Goal: Task Accomplishment & Management: Use online tool/utility

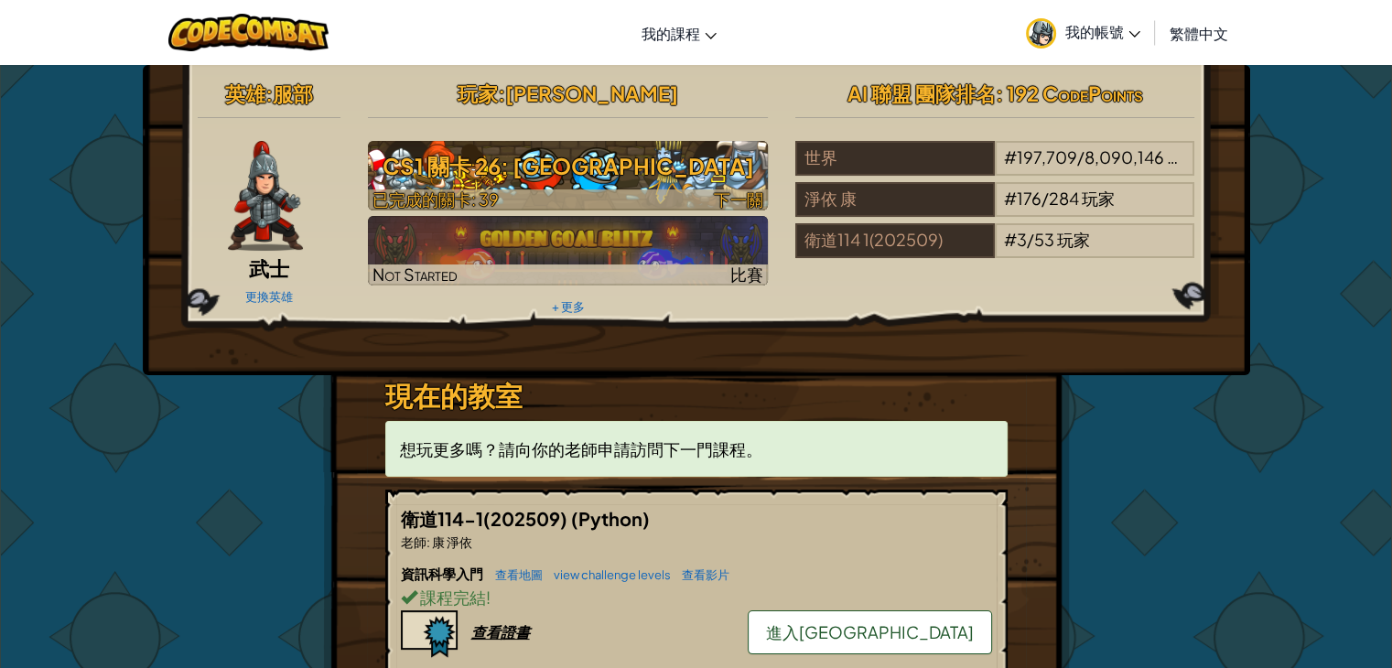
click at [509, 191] on div at bounding box center [568, 199] width 400 height 21
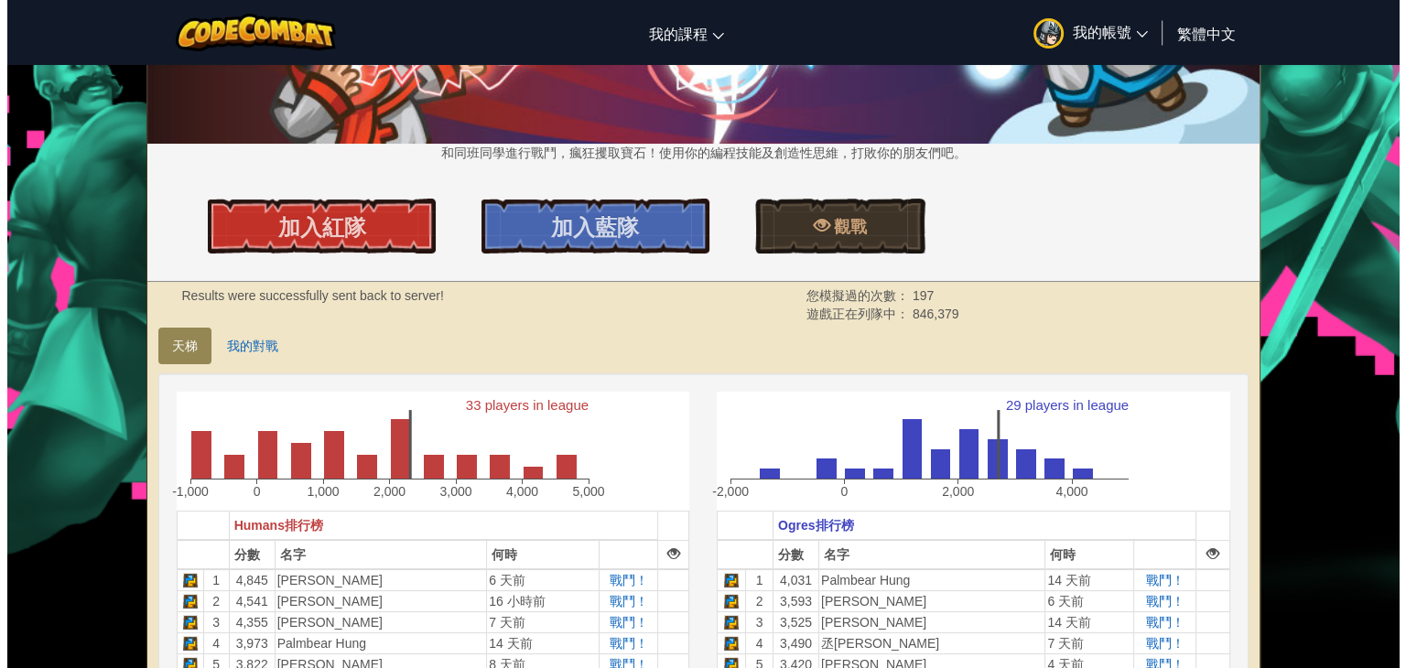
scroll to position [183, 0]
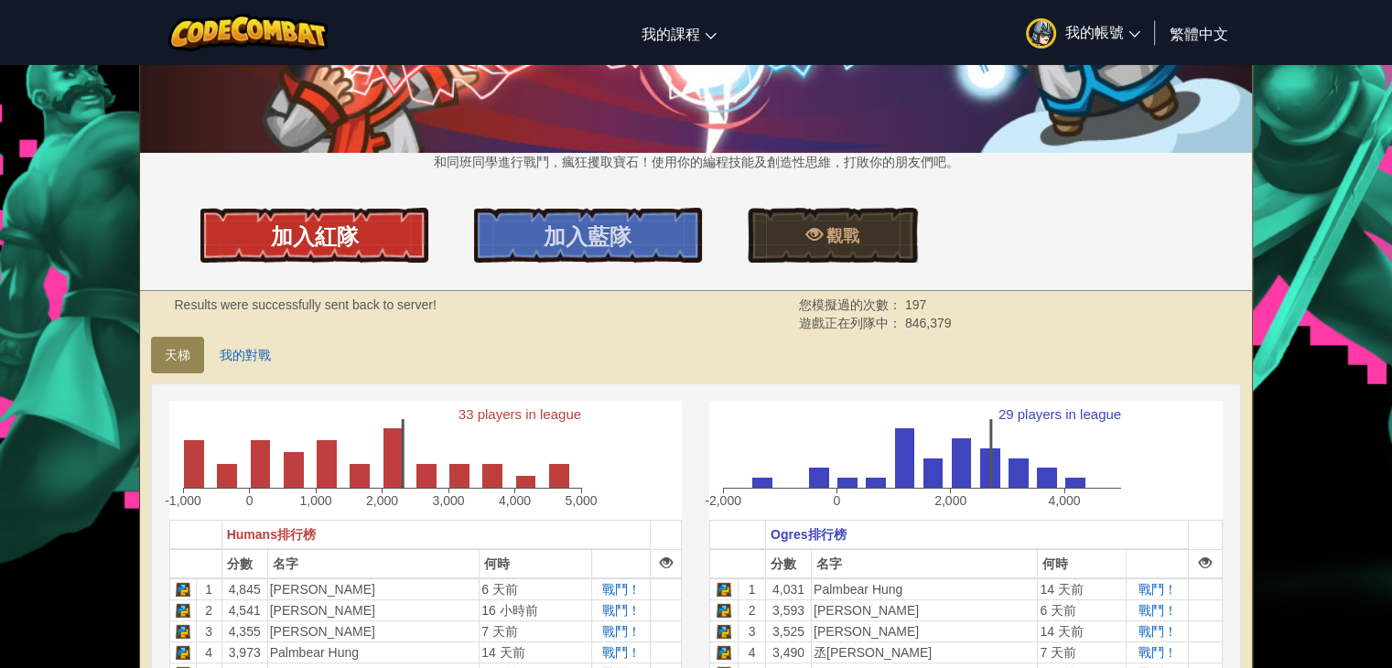
click at [378, 256] on link "加入紅隊" at bounding box center [314, 235] width 228 height 55
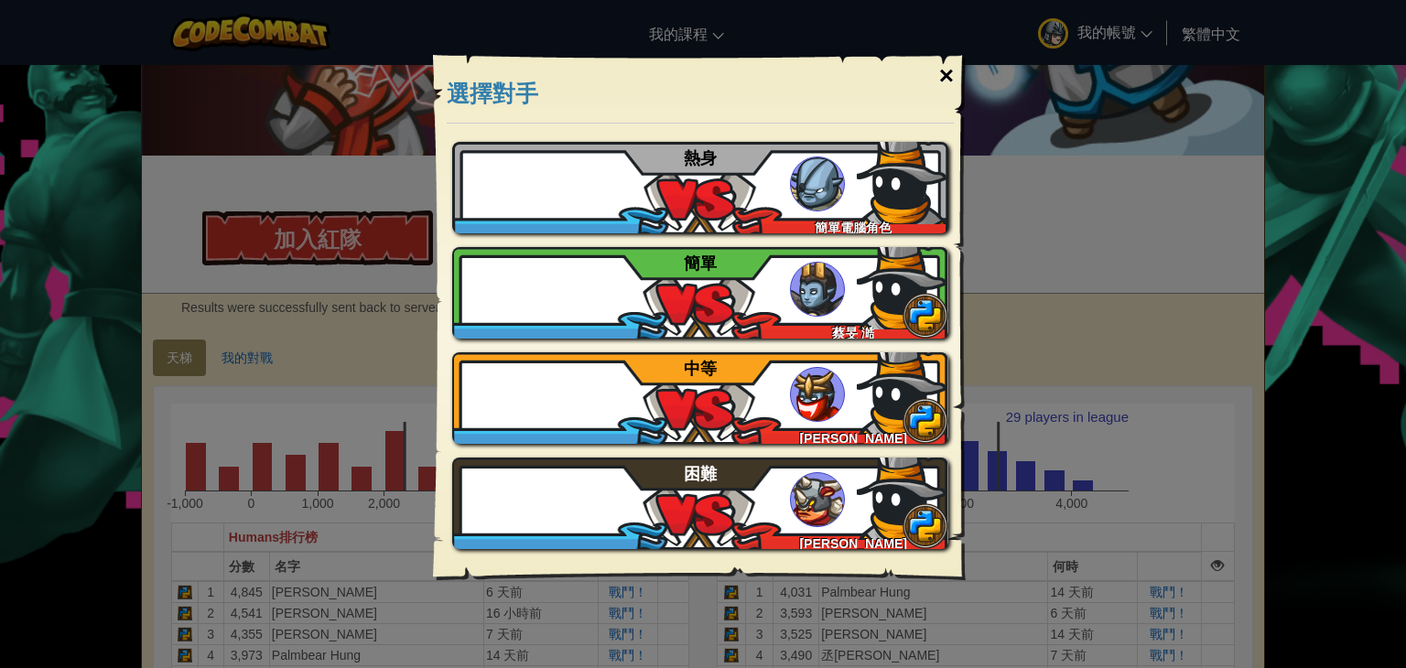
click at [962, 72] on div "×" at bounding box center [947, 75] width 42 height 53
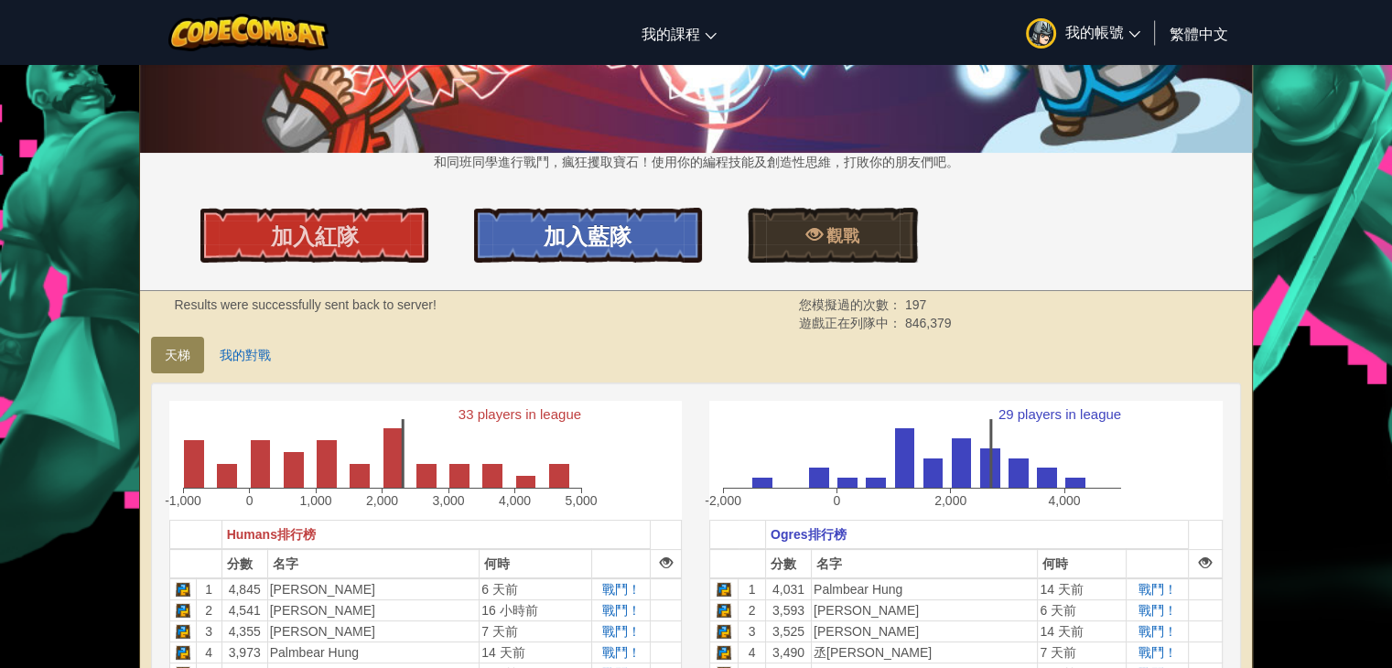
click at [570, 221] on link "加入藍隊" at bounding box center [588, 235] width 228 height 55
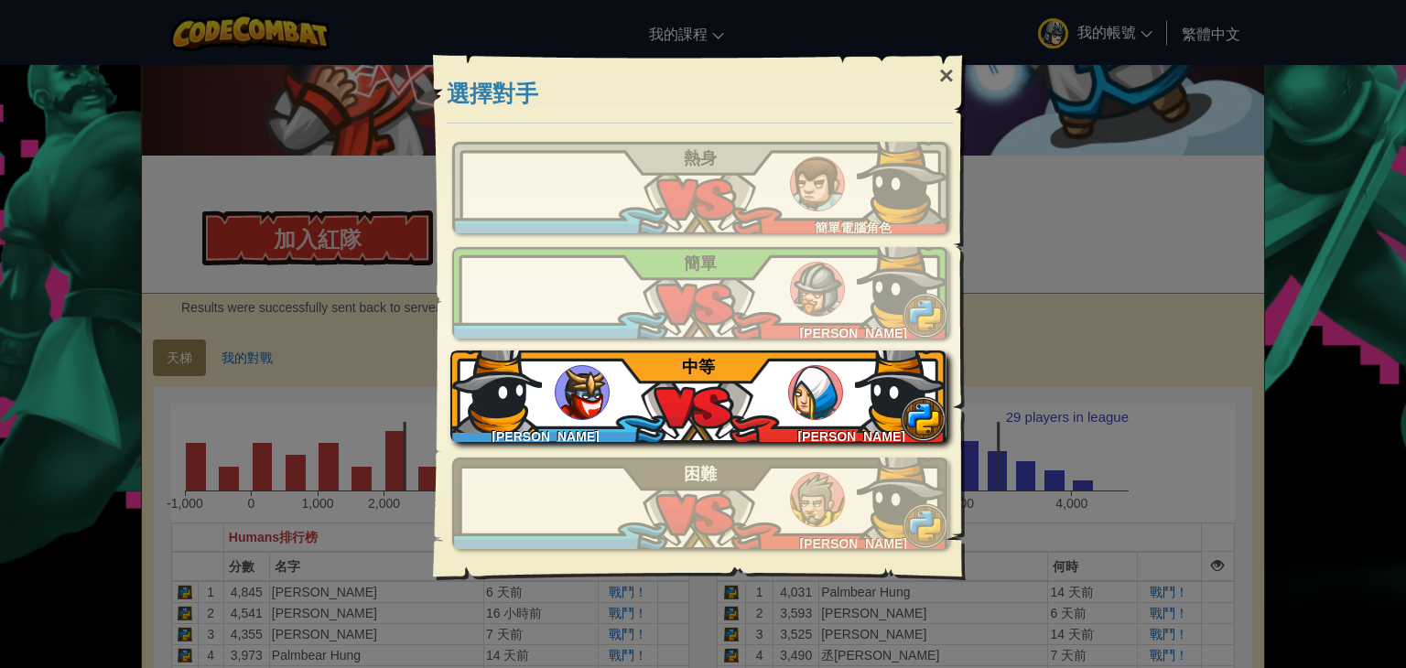
click at [900, 411] on img at bounding box center [901, 387] width 92 height 92
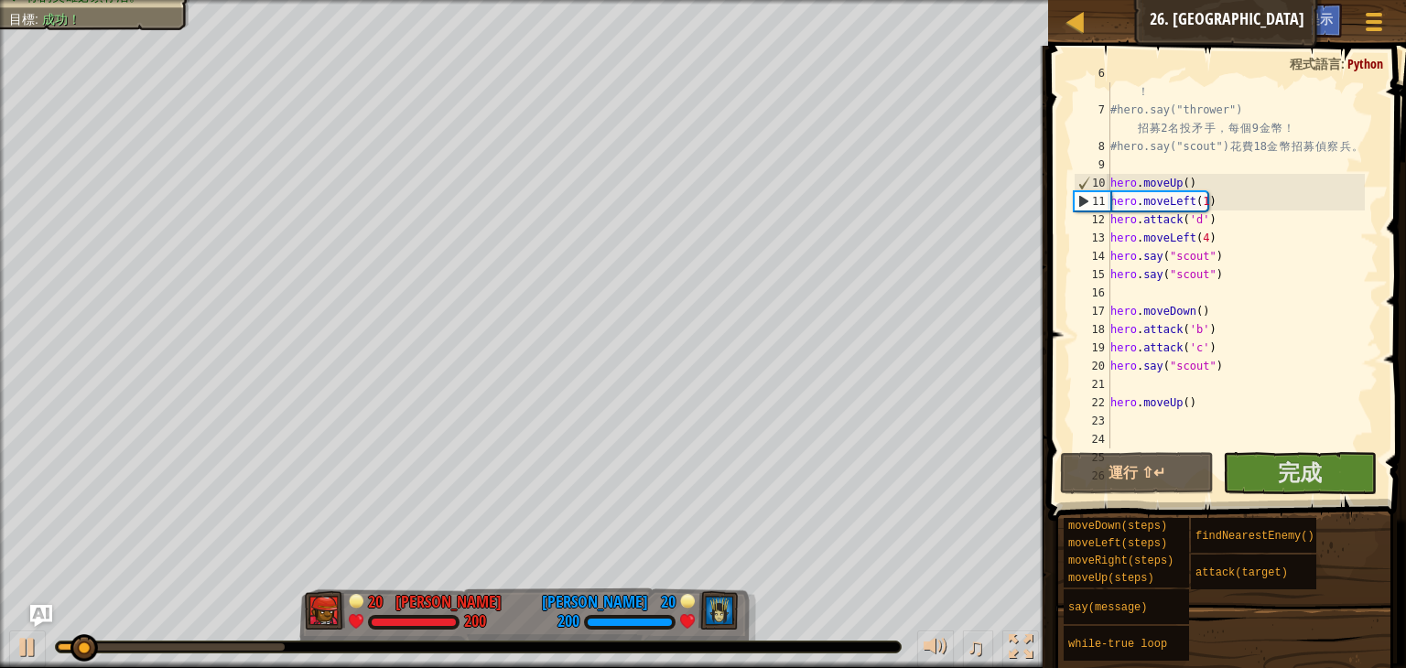
scroll to position [110, 0]
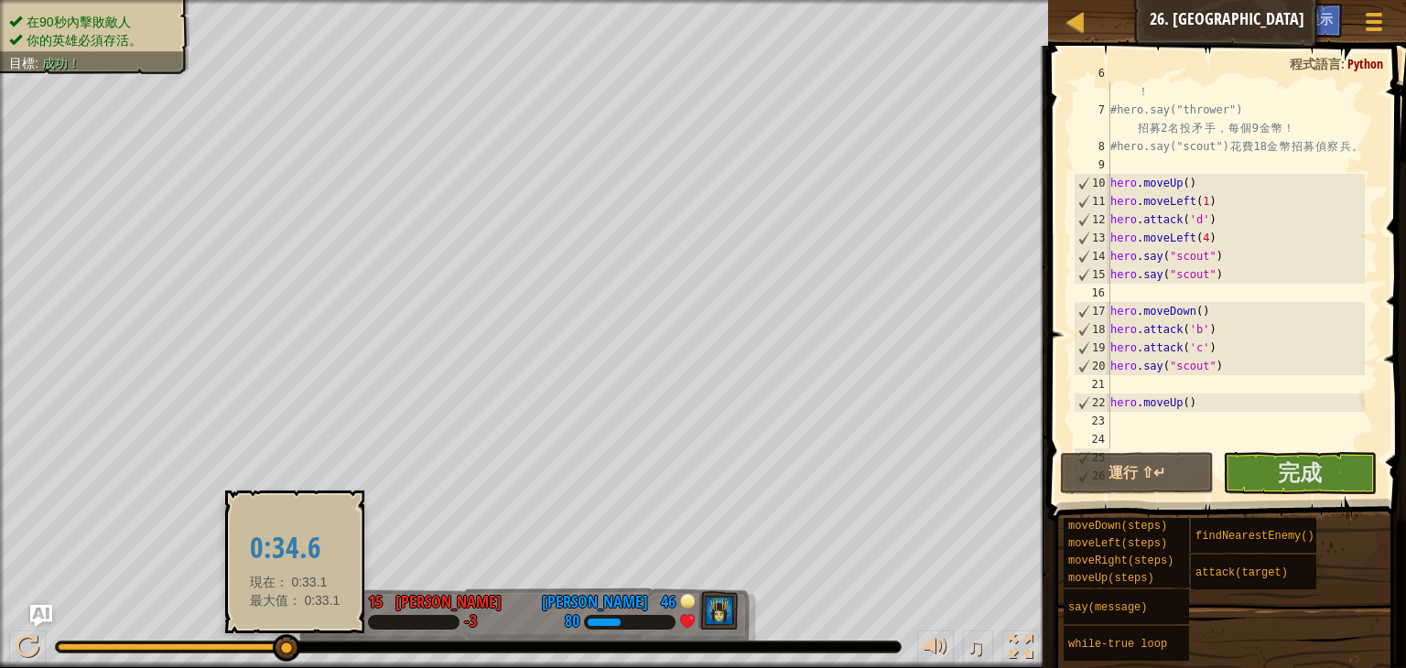
drag, startPoint x: 113, startPoint y: 645, endPoint x: 295, endPoint y: 655, distance: 182.4
click at [285, 651] on div at bounding box center [171, 647] width 227 height 7
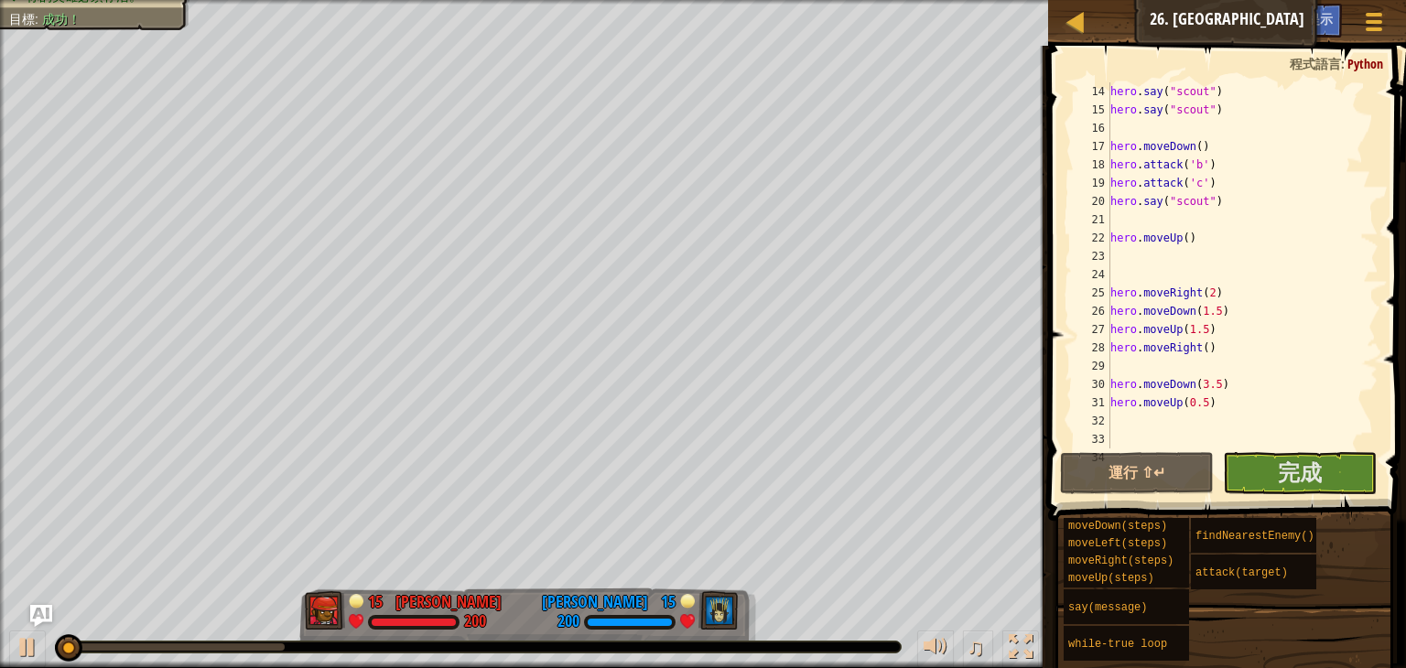
scroll to position [439, 0]
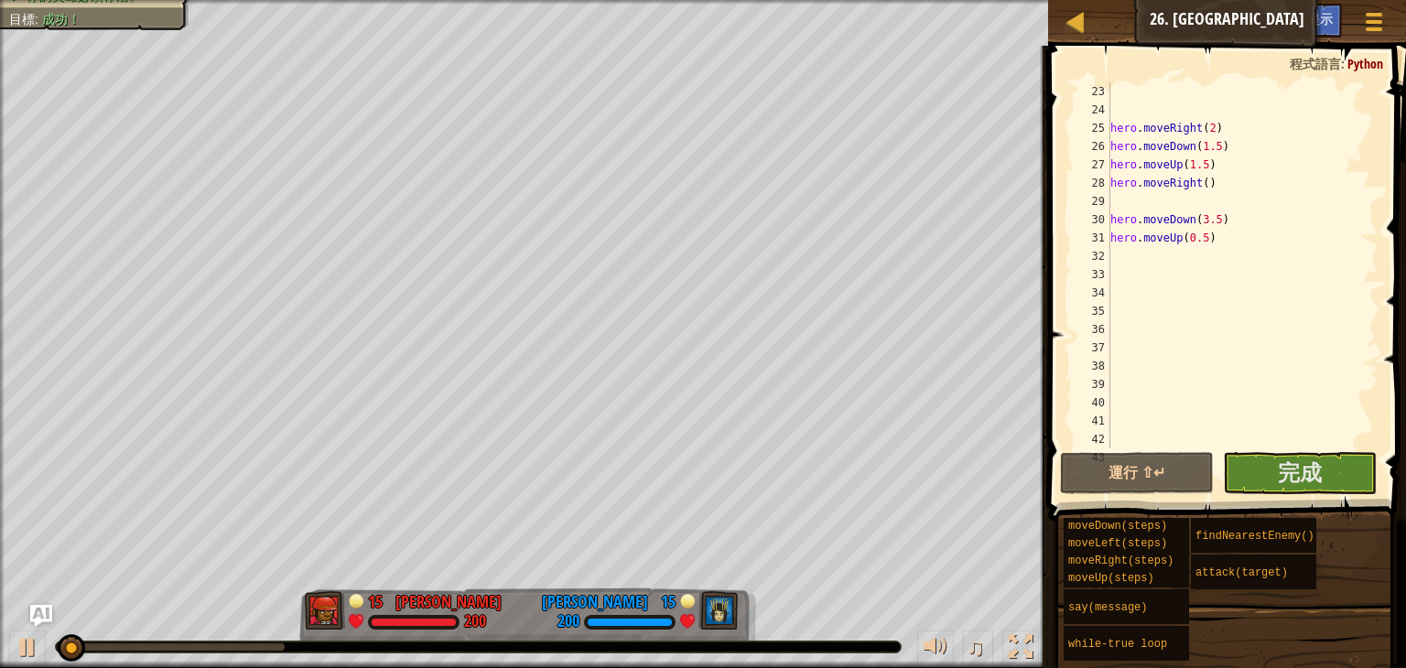
click at [1223, 264] on div "hero . moveRight ( 2 ) hero . moveDown ( 1.5 ) hero . moveUp ( 1.5 ) hero . mov…" at bounding box center [1236, 283] width 258 height 403
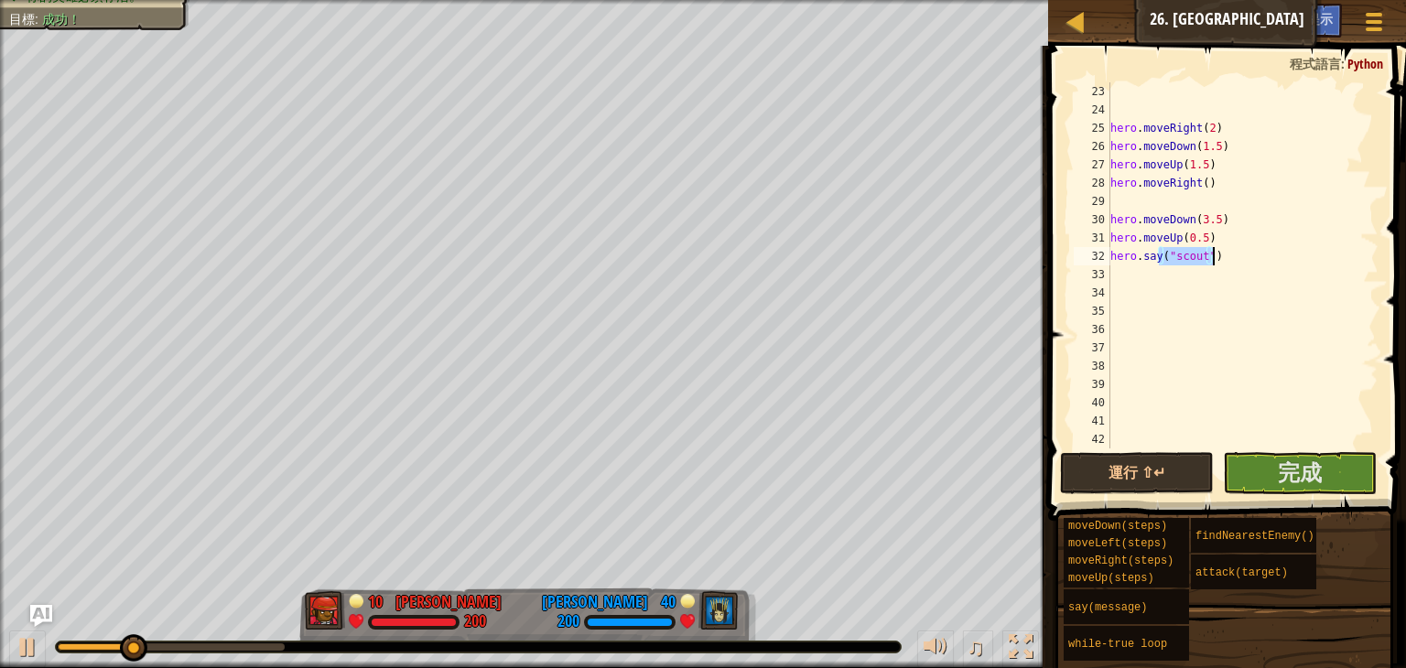
click at [1223, 264] on div "hero . moveRight ( 2 ) hero . moveDown ( 1.5 ) hero . moveUp ( 1.5 ) hero . mov…" at bounding box center [1236, 283] width 258 height 403
type textarea "hero.say("scout")"
click at [1222, 349] on div "hero . moveRight ( 2 ) hero . moveDown ( 1.5 ) hero . moveUp ( 1.5 ) hero . mov…" at bounding box center [1236, 283] width 258 height 403
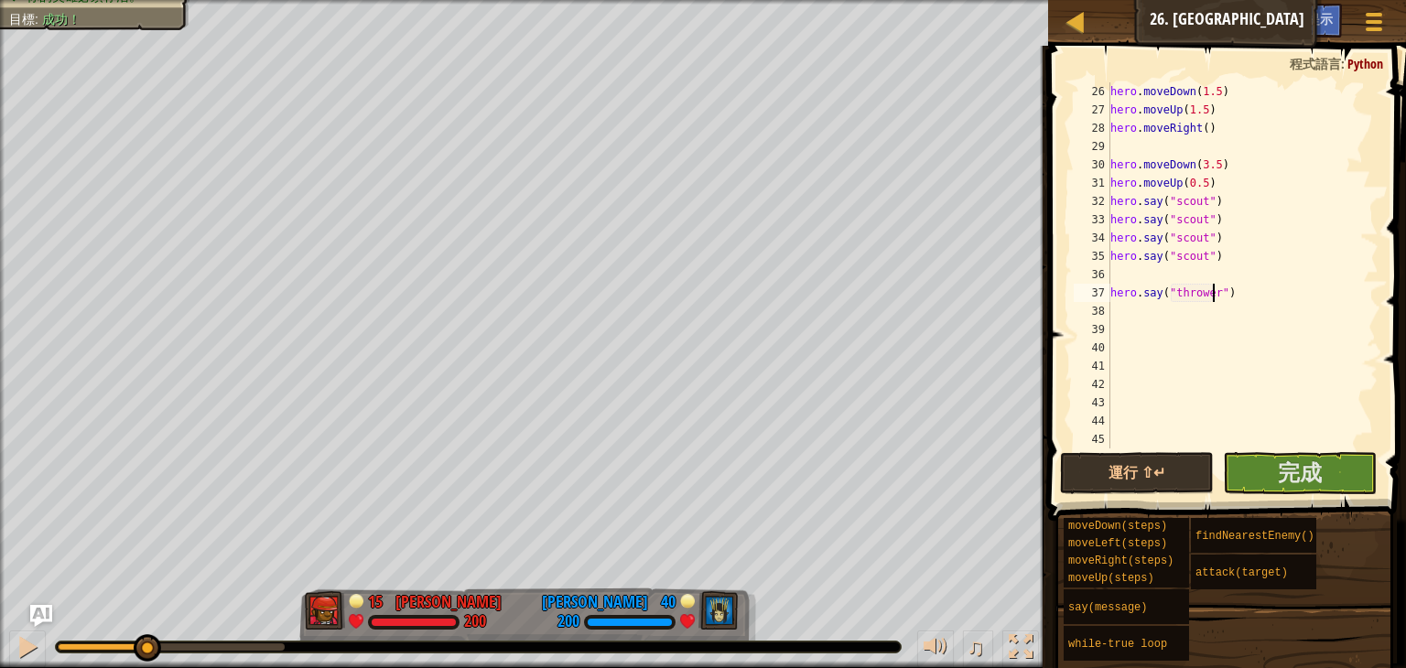
scroll to position [549, 0]
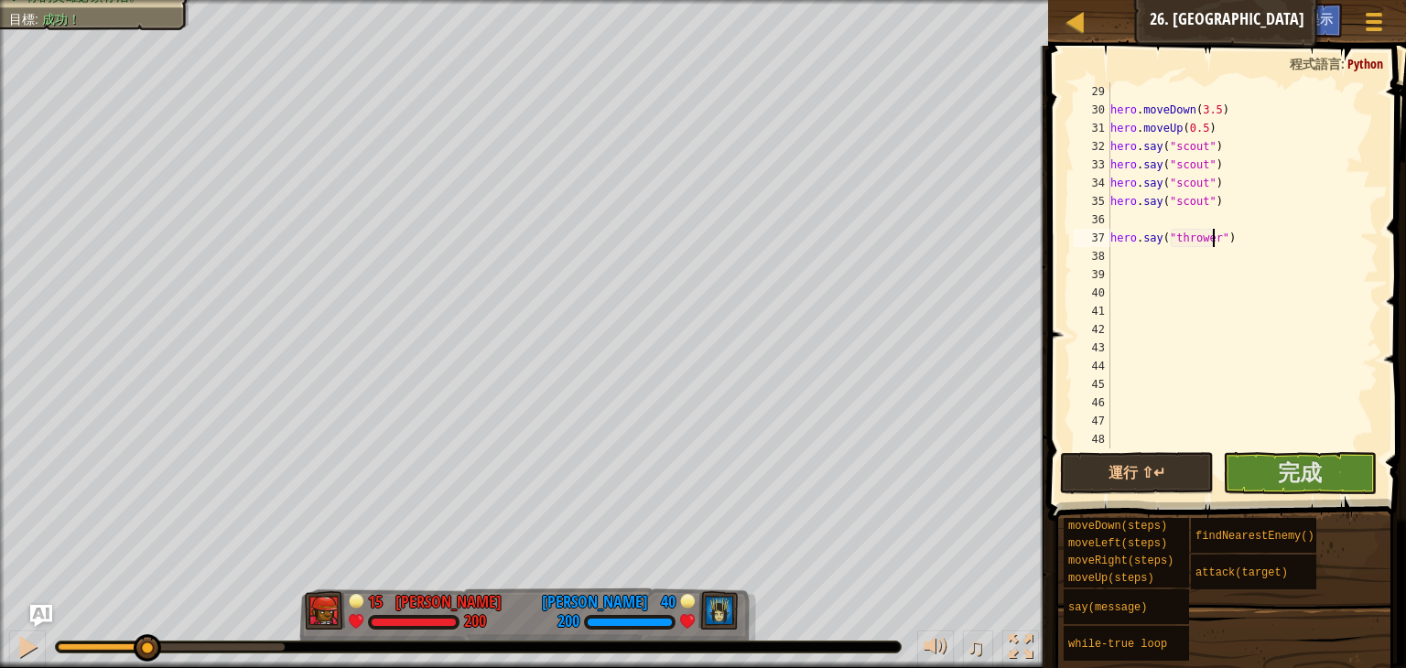
click at [1245, 233] on div "hero . moveDown ( 3.5 ) hero . moveUp ( 0.5 ) hero . say ( "scout" ) hero . say…" at bounding box center [1236, 283] width 258 height 403
type textarea "hero.say("thrower")"
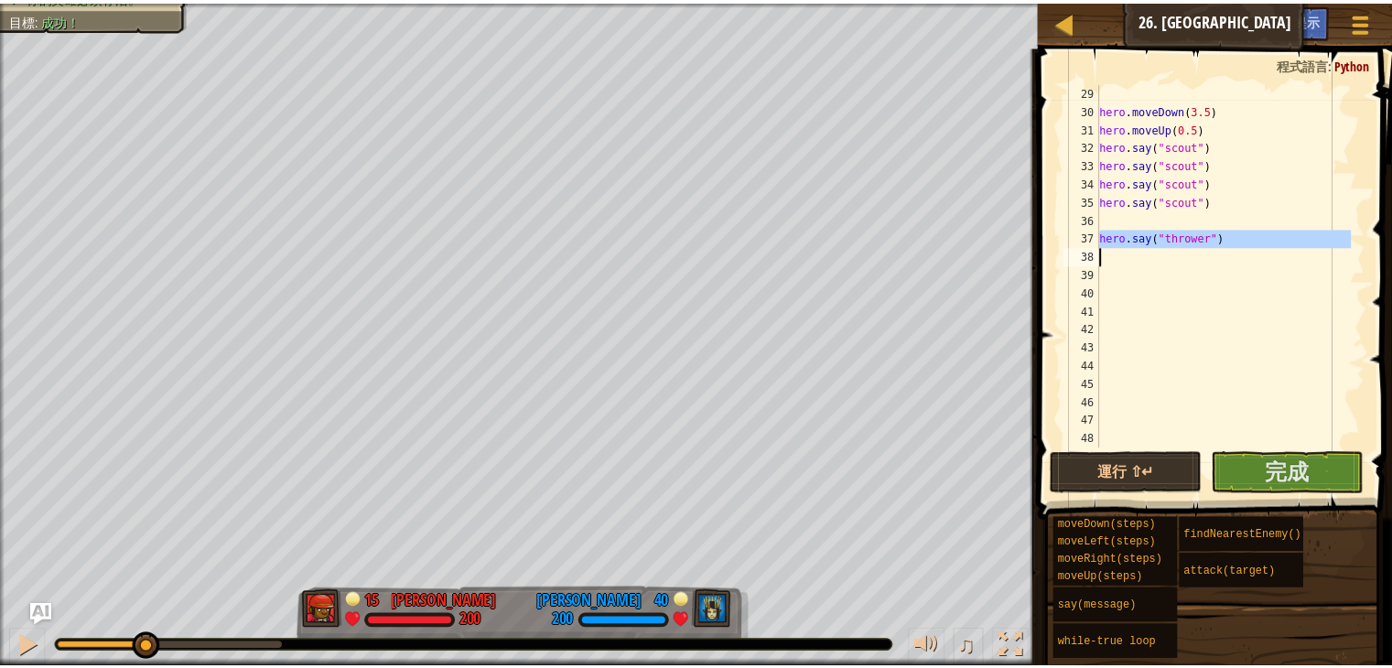
scroll to position [8, 0]
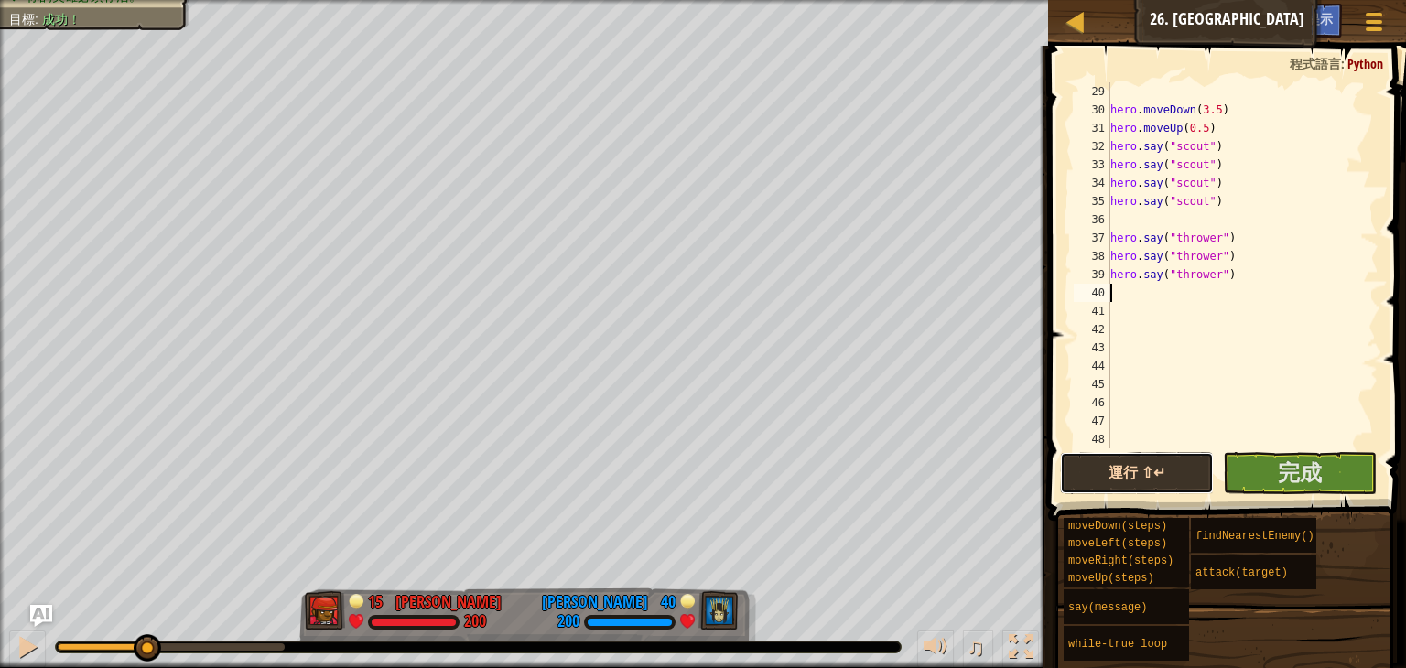
click at [1177, 477] on button "運行 ⇧↵" at bounding box center [1137, 473] width 154 height 42
click at [1317, 466] on span "完成" at bounding box center [1300, 472] width 44 height 29
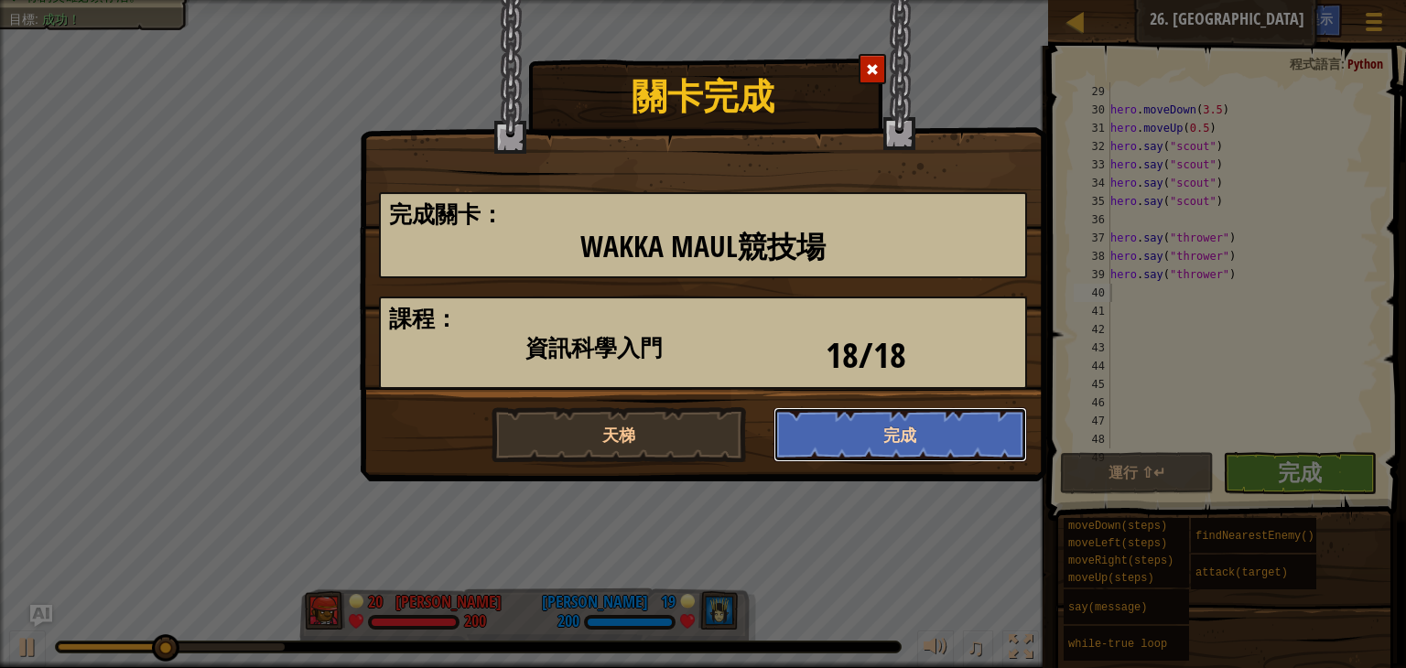
click at [899, 451] on button "完成" at bounding box center [901, 434] width 254 height 55
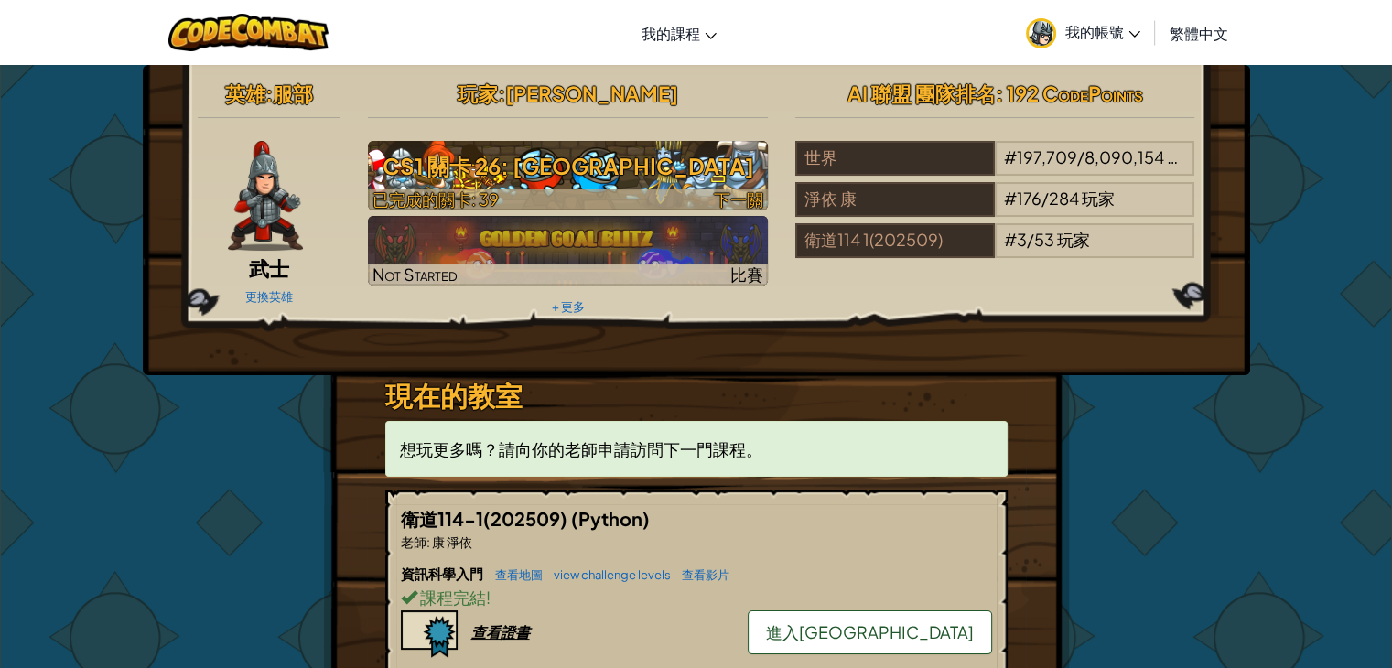
click at [696, 184] on h3 "CS1 關卡 26: [GEOGRAPHIC_DATA]" at bounding box center [568, 166] width 400 height 41
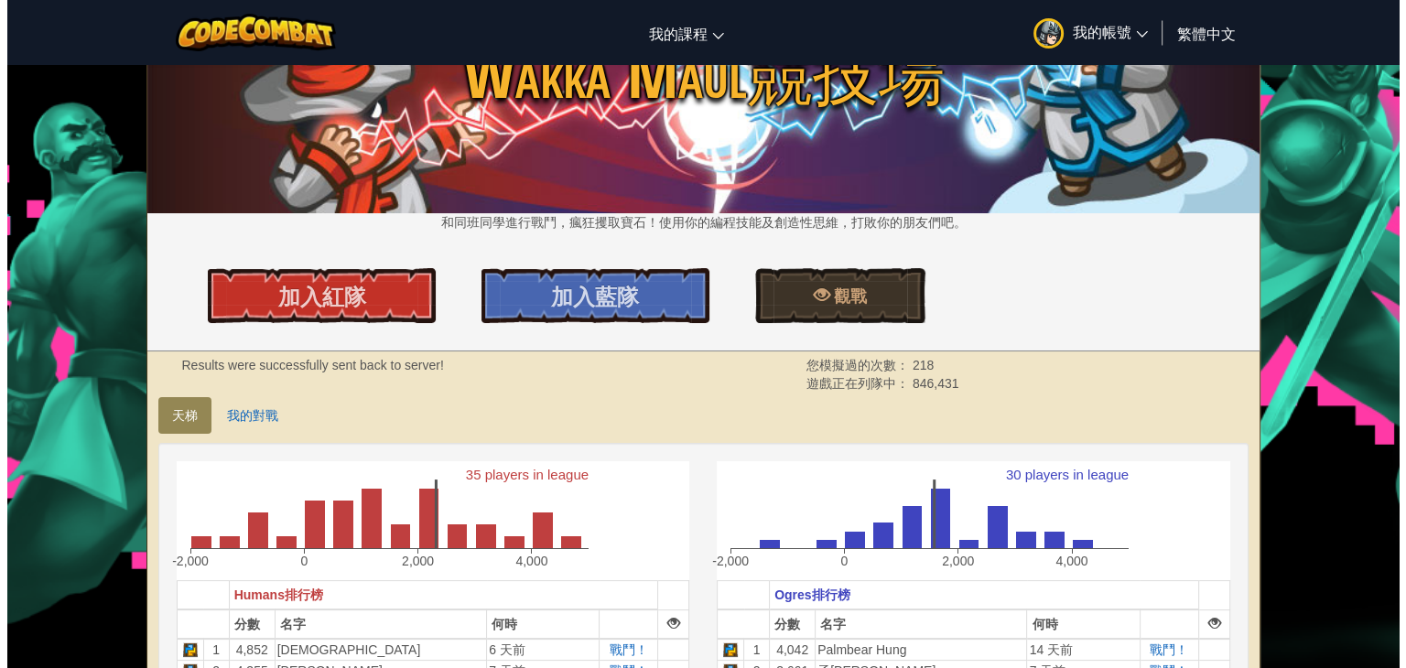
scroll to position [92, 0]
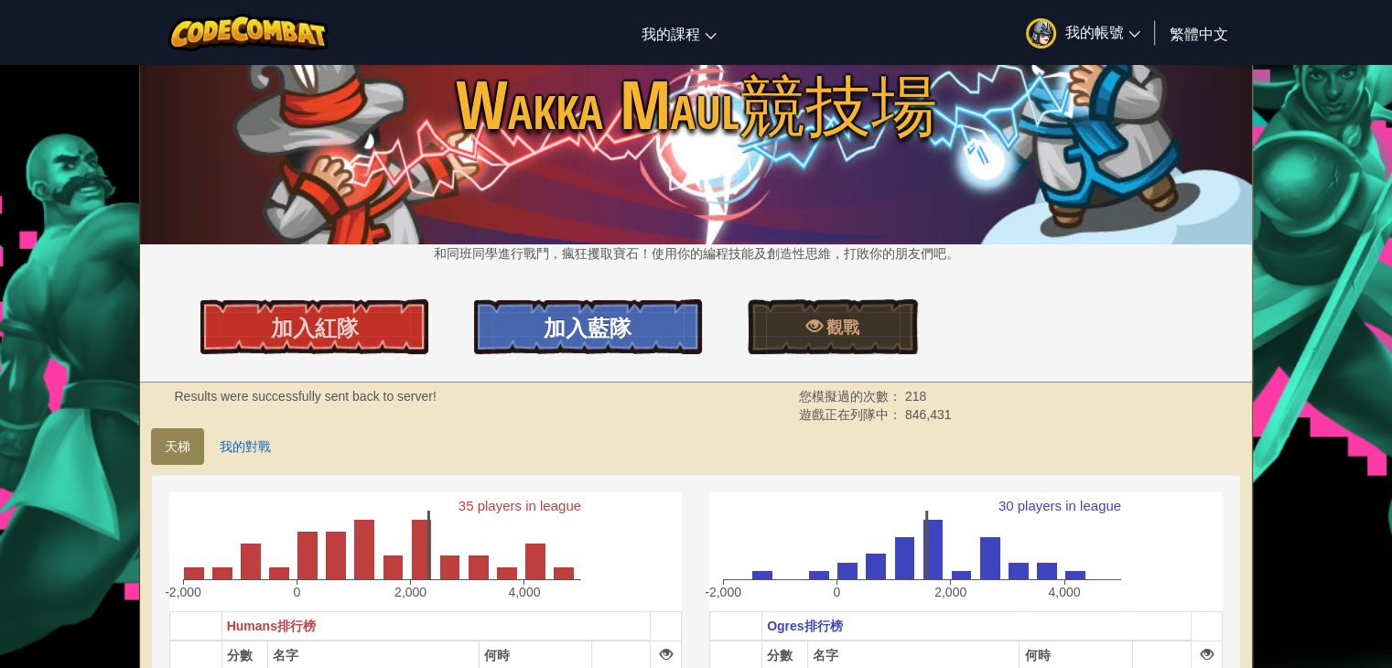
click at [653, 331] on link "加入藍隊" at bounding box center [588, 326] width 228 height 55
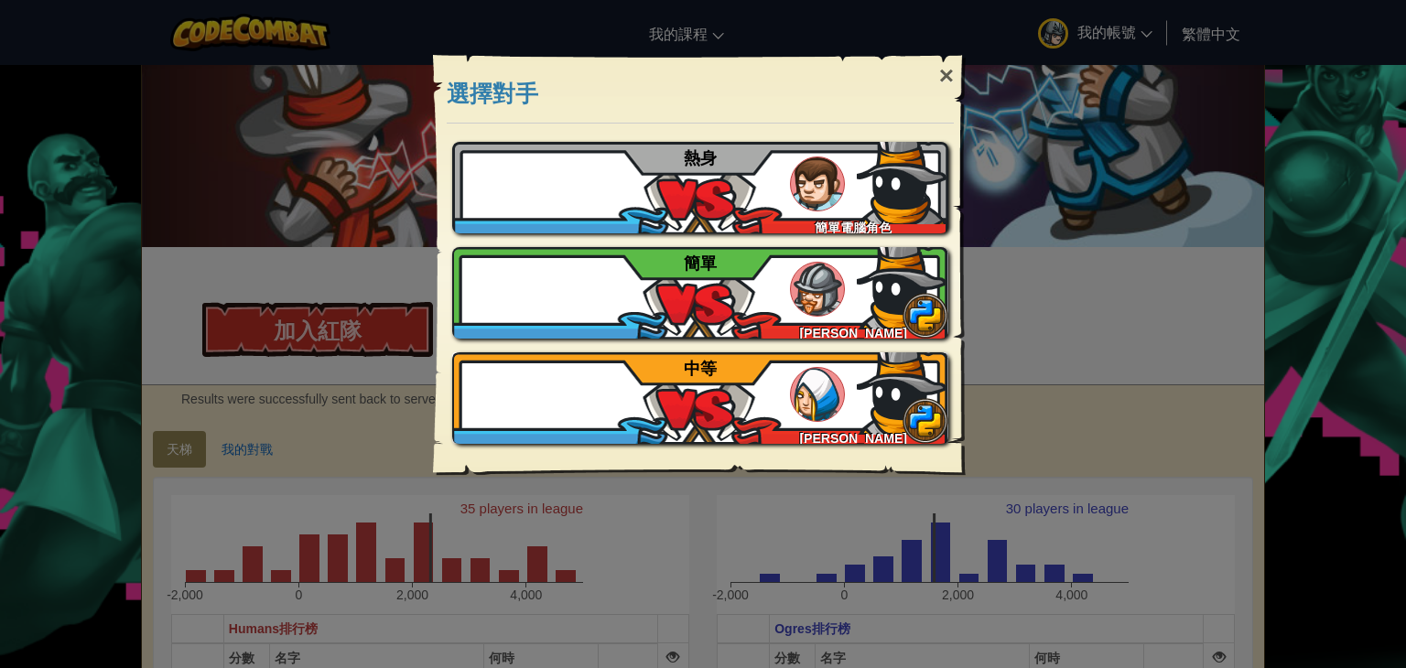
click at [808, 406] on img at bounding box center [817, 394] width 55 height 55
